Goal: Task Accomplishment & Management: Use online tool/utility

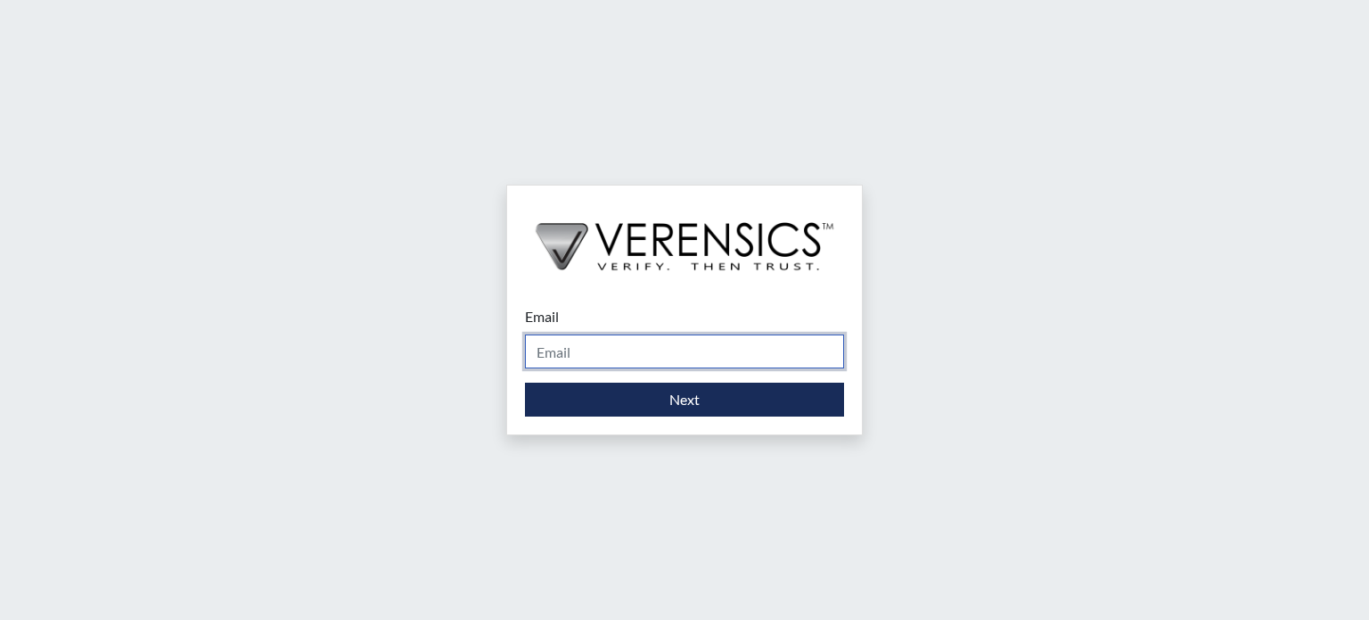
click at [593, 350] on input "Email" at bounding box center [684, 351] width 319 height 34
type input "[EMAIL_ADDRESS][DOMAIN_NAME]"
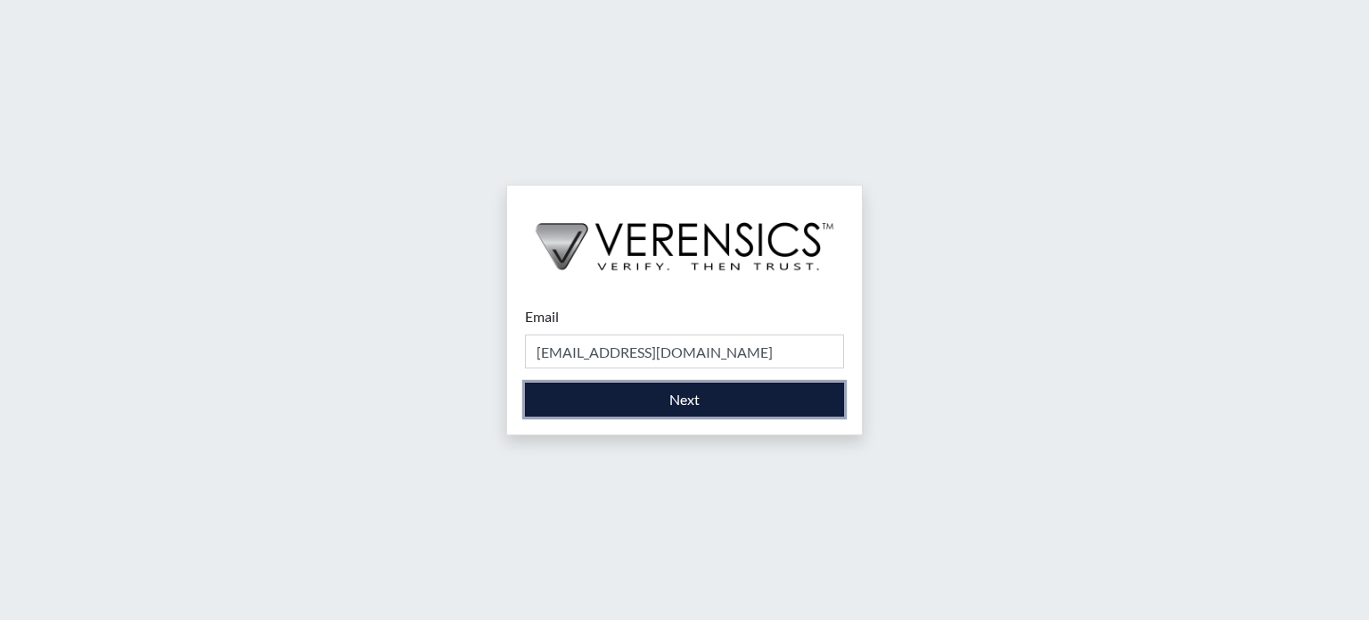
click at [628, 398] on button "Next" at bounding box center [684, 399] width 319 height 34
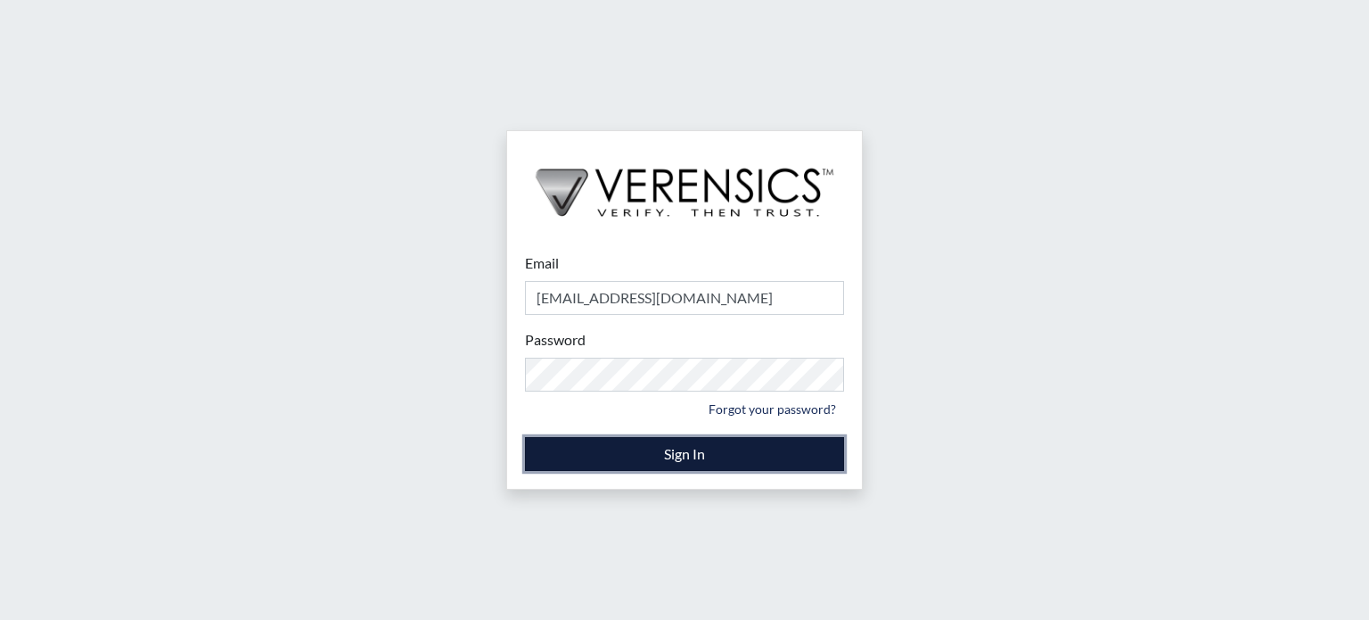
click at [693, 452] on button "Sign In" at bounding box center [684, 454] width 319 height 34
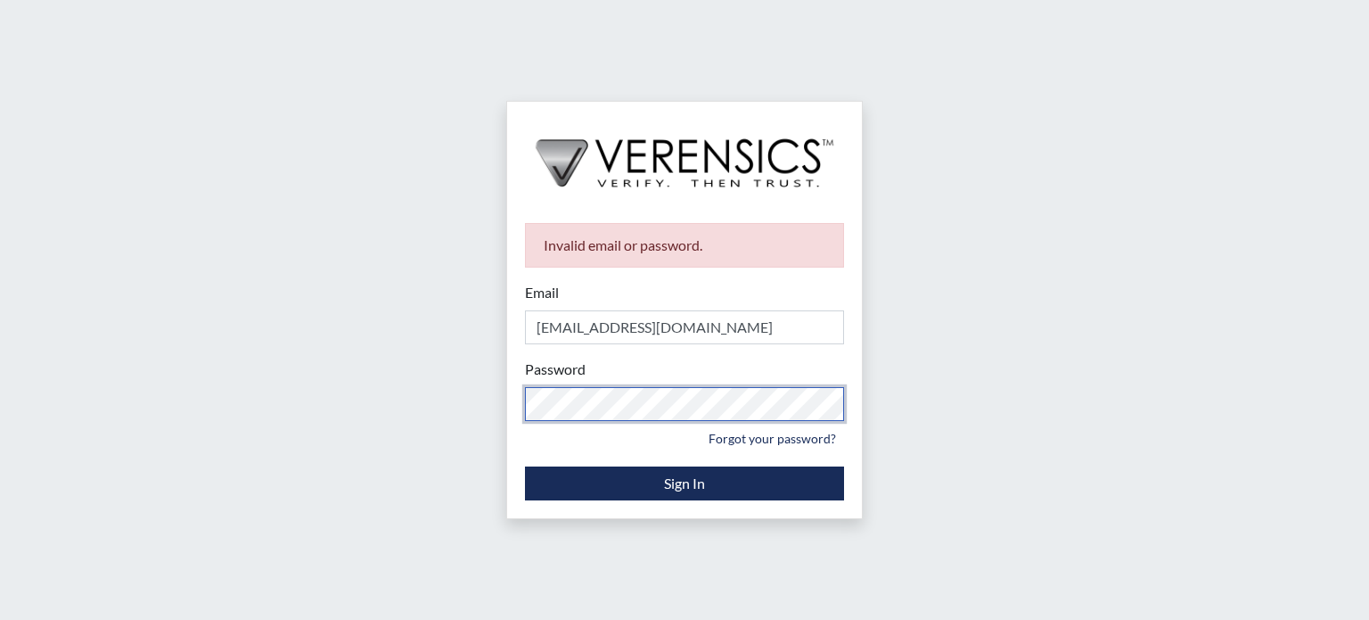
click at [416, 381] on div "Invalid email or password. Email [EMAIL_ADDRESS][DOMAIN_NAME] Please provide yo…" at bounding box center [684, 310] width 1369 height 620
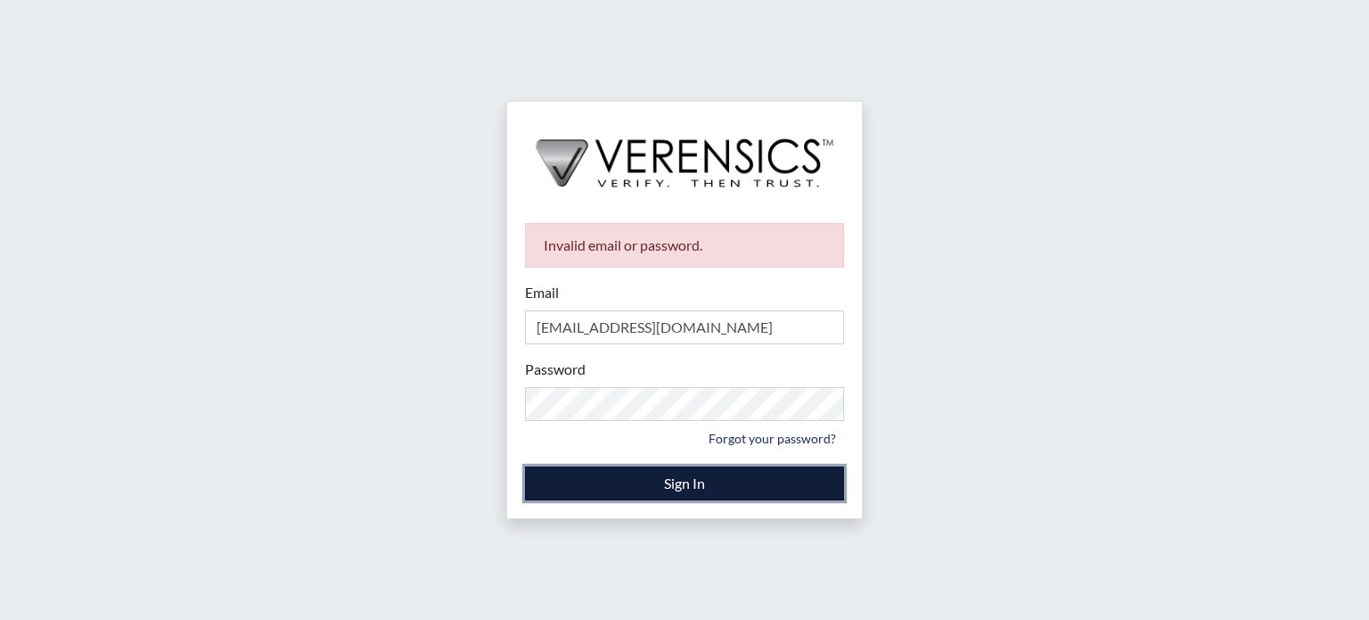
click at [571, 482] on button "Sign In" at bounding box center [684, 483] width 319 height 34
